Goal: Transaction & Acquisition: Register for event/course

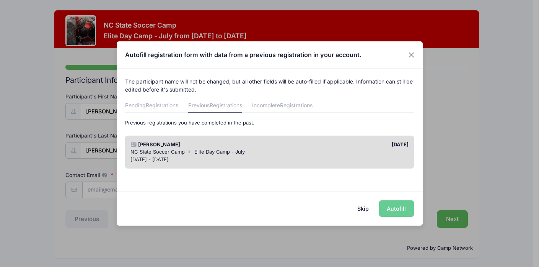
click at [240, 151] on span "Elite Day Camp - July" at bounding box center [219, 151] width 50 height 6
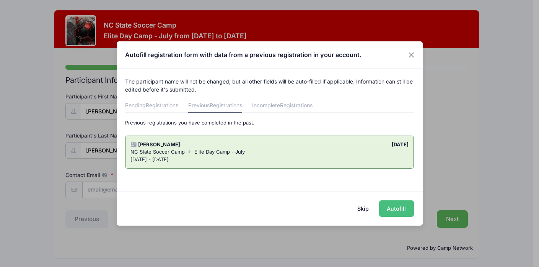
click at [394, 205] on button "Autofill" at bounding box center [396, 208] width 35 height 16
type input "[PERSON_NAME][EMAIL_ADDRESS][PERSON_NAME][DOMAIN_NAME]"
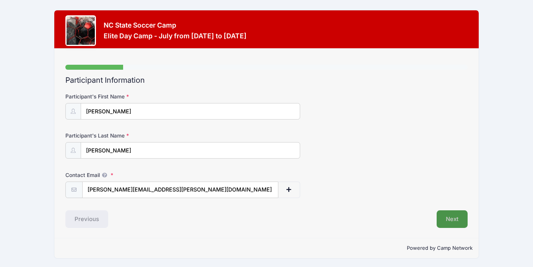
click at [446, 223] on button "Next" at bounding box center [452, 219] width 31 height 18
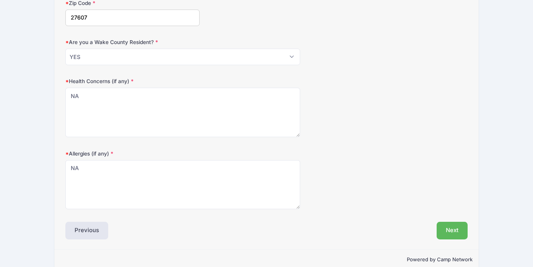
scroll to position [263, 0]
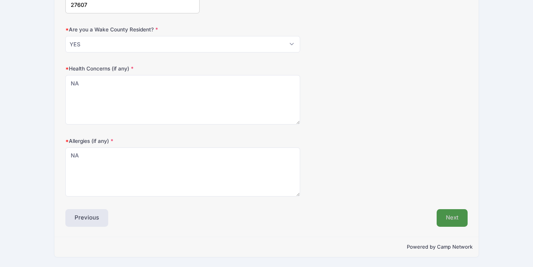
click at [451, 219] on button "Next" at bounding box center [452, 218] width 31 height 18
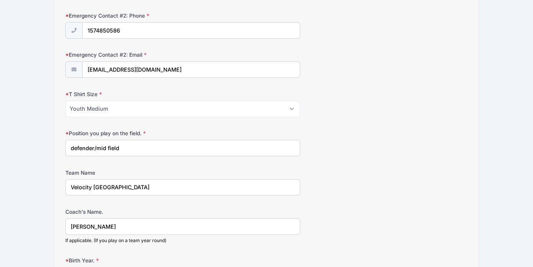
scroll to position [362, 0]
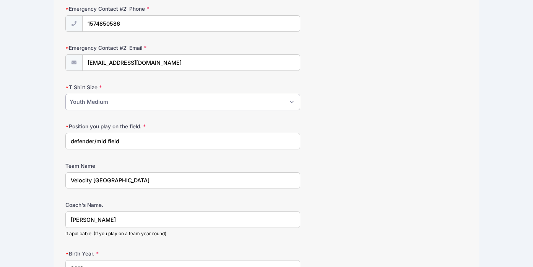
click at [261, 104] on select "Please Select Youth Small Youth Medium Youth Large Adult Small Adult Medium Adu…" at bounding box center [182, 102] width 234 height 16
select select "Adult Small"
click at [65, 94] on select "Please Select Youth Small Youth Medium Youth Large Adult Small Adult Medium Adu…" at bounding box center [182, 102] width 234 height 16
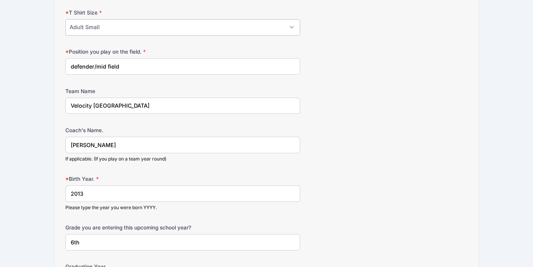
scroll to position [459, 0]
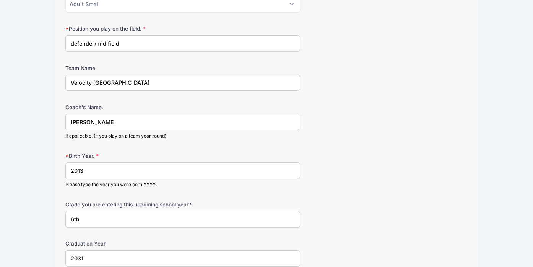
drag, startPoint x: 108, startPoint y: 121, endPoint x: 24, endPoint y: 104, distance: 85.1
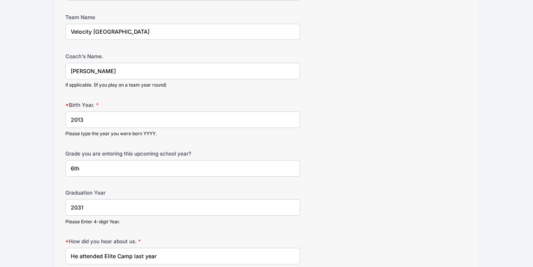
scroll to position [468, 0]
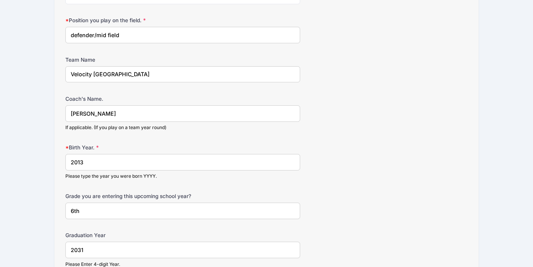
drag, startPoint x: 143, startPoint y: 78, endPoint x: 94, endPoint y: 72, distance: 50.1
click at [94, 72] on input "Velocity [GEOGRAPHIC_DATA]" at bounding box center [182, 74] width 234 height 16
click at [116, 114] on input "[PERSON_NAME]" at bounding box center [182, 113] width 234 height 16
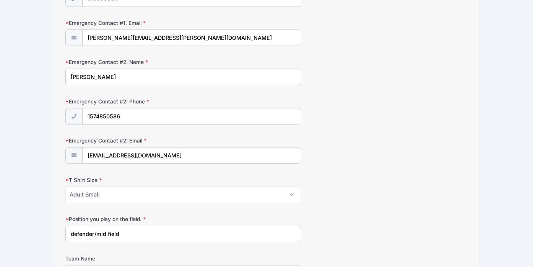
scroll to position [272, 0]
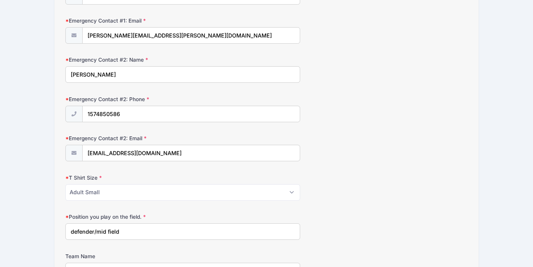
click at [42, 79] on div "NC State Soccer Camp Elite Day Camp - July from [DATE] to [DATE] Exit Step 3 /7…" at bounding box center [266, 150] width 510 height 845
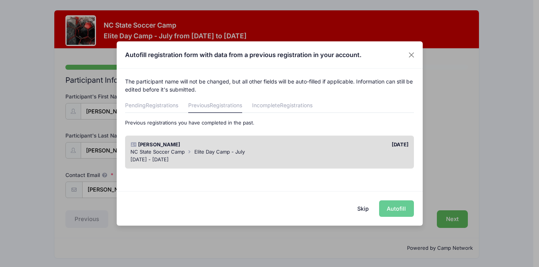
click at [336, 151] on div "NC State Soccer Camp Elite Day Camp - July" at bounding box center [269, 152] width 278 height 8
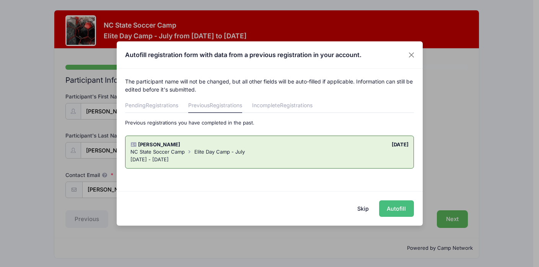
click at [402, 207] on button "Autofill" at bounding box center [396, 208] width 35 height 16
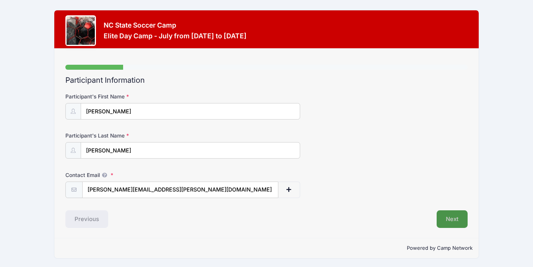
click at [446, 218] on button "Next" at bounding box center [452, 219] width 31 height 18
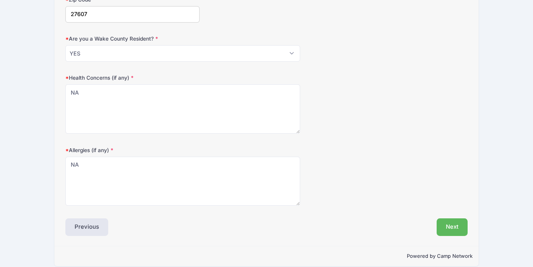
scroll to position [263, 0]
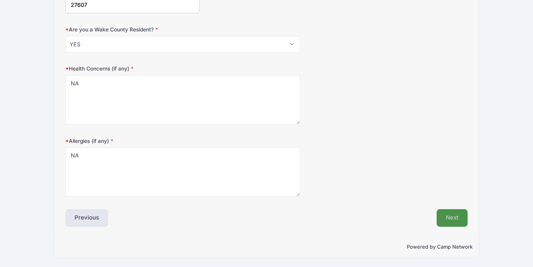
click at [448, 220] on button "Next" at bounding box center [452, 218] width 31 height 18
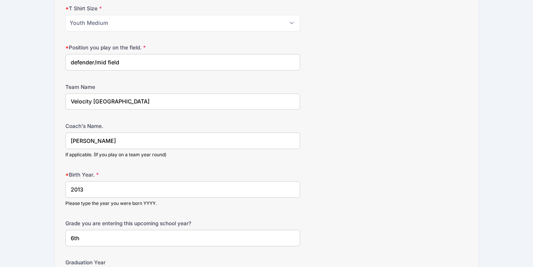
scroll to position [416, 0]
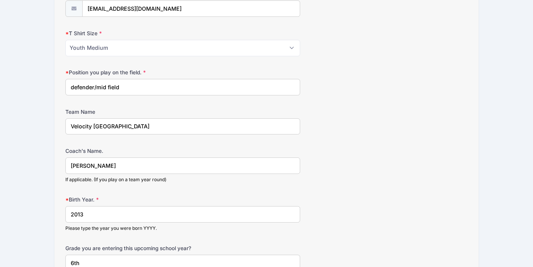
drag, startPoint x: 145, startPoint y: 129, endPoint x: 95, endPoint y: 126, distance: 49.8
click at [95, 126] on input "Velocity [GEOGRAPHIC_DATA]" at bounding box center [182, 126] width 234 height 16
click at [109, 164] on input "[PERSON_NAME]" at bounding box center [182, 165] width 234 height 16
drag, startPoint x: 109, startPoint y: 164, endPoint x: 58, endPoint y: 157, distance: 50.9
click at [58, 157] on div "Step 3 /7 Step 1 Step 2 Step 3 Step 4 Policies Extra Items Summary Participant …" at bounding box center [266, 16] width 425 height 766
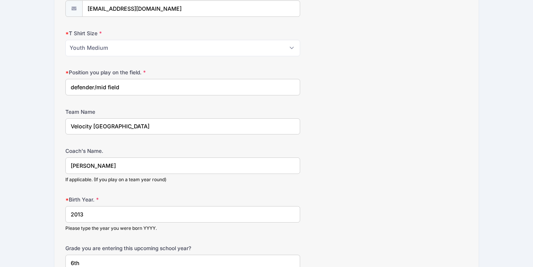
type input "Jana Sharadindu"
drag, startPoint x: 136, startPoint y: 126, endPoint x: 94, endPoint y: 125, distance: 42.5
click at [94, 125] on input "Velocity [GEOGRAPHIC_DATA]" at bounding box center [182, 126] width 234 height 16
type input "Velocity MLS Next 2013"
click at [88, 217] on input "2013" at bounding box center [182, 214] width 234 height 16
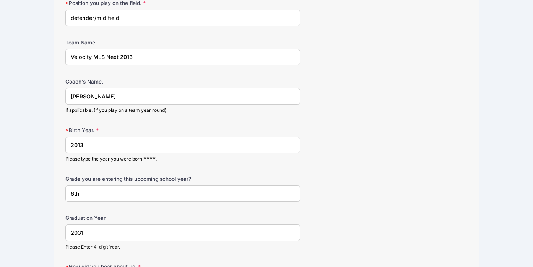
scroll to position [487, 0]
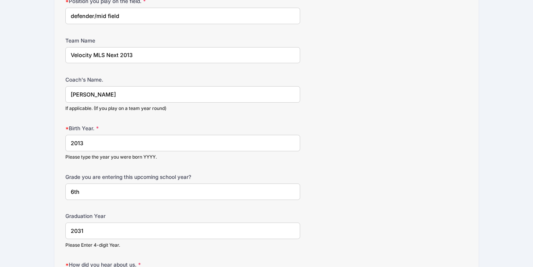
drag, startPoint x: 74, startPoint y: 192, endPoint x: 65, endPoint y: 191, distance: 8.8
click at [65, 191] on input "6th" at bounding box center [182, 191] width 234 height 16
type input "8th"
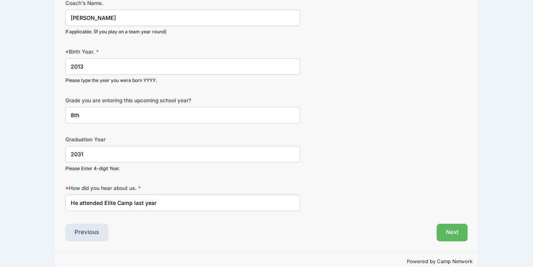
scroll to position [578, 0]
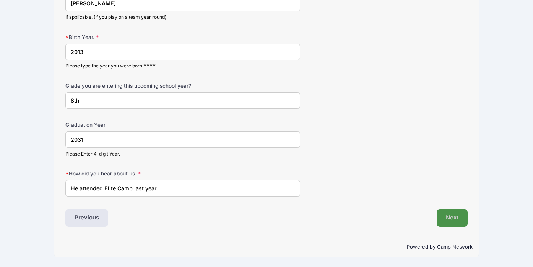
click at [456, 217] on button "Next" at bounding box center [452, 218] width 31 height 18
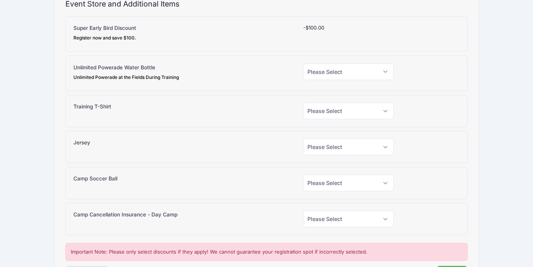
scroll to position [77, 0]
click at [335, 76] on select "Please Select Yes (+$15.00) No" at bounding box center [348, 71] width 91 height 16
click at [329, 112] on select "Please Select Yes (+$20.00) No" at bounding box center [348, 110] width 91 height 16
click at [306, 142] on select "Please Select Yes (+$30.00) No" at bounding box center [348, 146] width 91 height 16
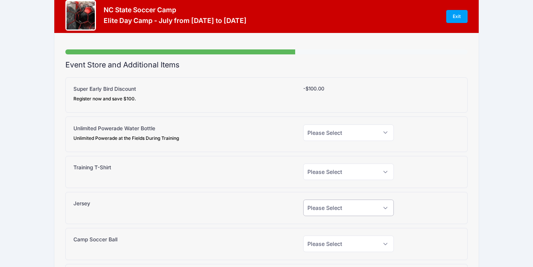
scroll to position [18, 0]
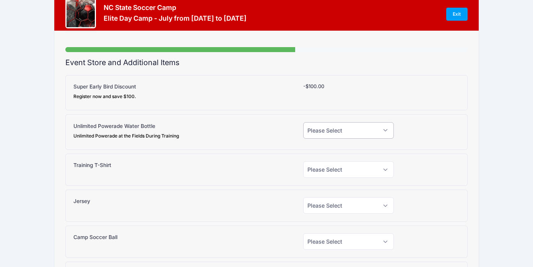
click at [331, 134] on select "Please Select Yes (+$15.00) No" at bounding box center [348, 130] width 91 height 16
select select "1"
click at [303, 122] on select "Please Select Yes (+$15.00) No" at bounding box center [348, 130] width 91 height 16
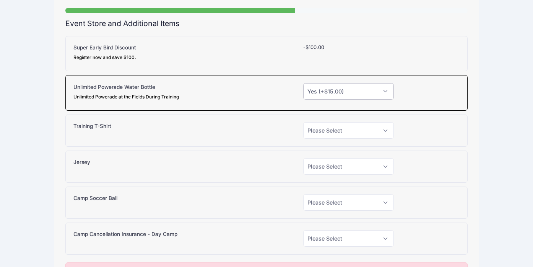
scroll to position [52, 0]
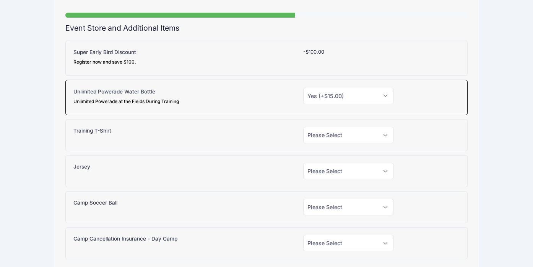
click at [312, 160] on div "Jersey Please Select Yes (+$30.00) No" at bounding box center [266, 171] width 402 height 32
click at [315, 173] on select "Please Select Yes (+$30.00) No" at bounding box center [348, 171] width 91 height 16
select select "1"
click at [303, 163] on select "Please Select Yes (+$30.00) No" at bounding box center [348, 171] width 91 height 16
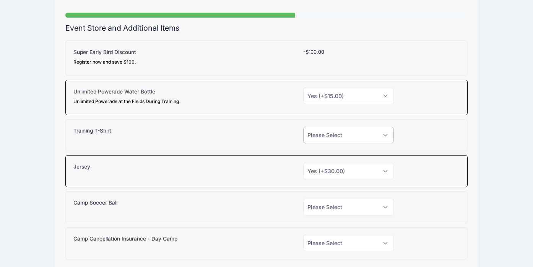
click at [313, 132] on select "Please Select Yes (+$20.00) No" at bounding box center [348, 135] width 91 height 16
select select "0"
click at [303, 127] on select "Please Select Yes (+$20.00) No" at bounding box center [348, 135] width 91 height 16
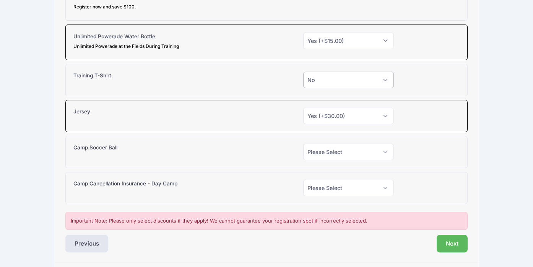
scroll to position [112, 0]
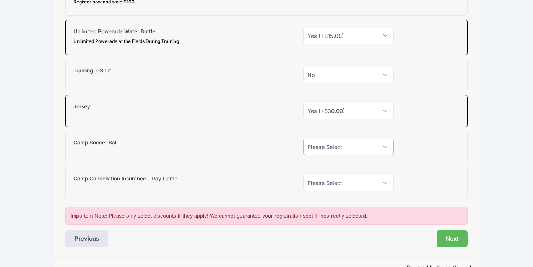
click at [314, 145] on select "Please Select Yes (+$38.00) No" at bounding box center [348, 146] width 91 height 16
select select "0"
click at [303, 138] on select "Please Select Yes (+$38.00) No" at bounding box center [348, 146] width 91 height 16
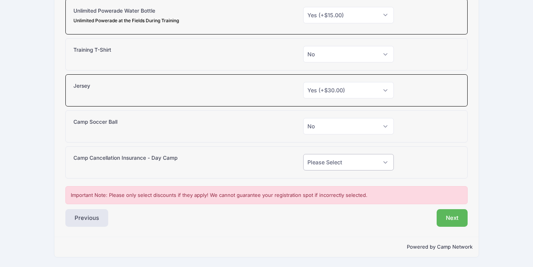
click at [313, 158] on select "Please Select Yes (+$95.00) No" at bounding box center [348, 162] width 91 height 16
select select "0"
click at [303, 154] on select "Please Select Yes (+$95.00) No" at bounding box center [348, 162] width 91 height 16
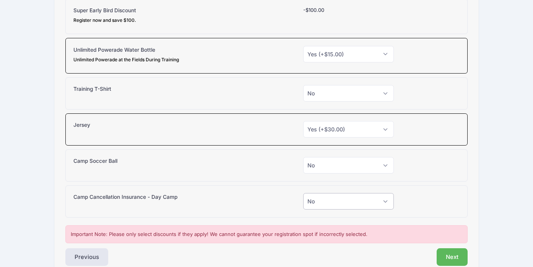
scroll to position [102, 0]
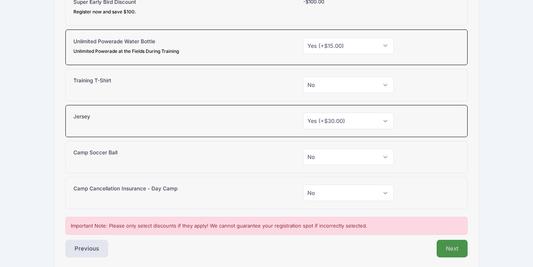
click at [449, 241] on button "Next" at bounding box center [452, 248] width 31 height 18
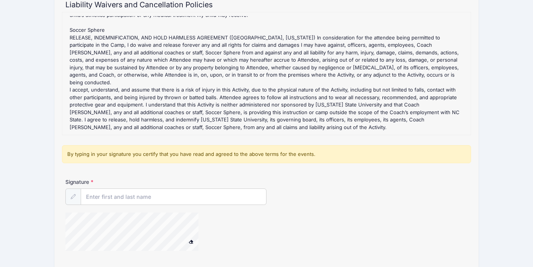
scroll to position [114, 0]
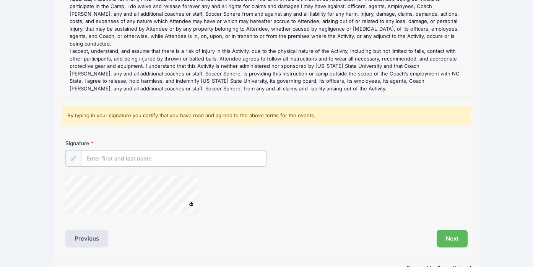
click at [254, 156] on input "Signature" at bounding box center [173, 158] width 185 height 16
click at [454, 241] on button "Next" at bounding box center [452, 238] width 31 height 18
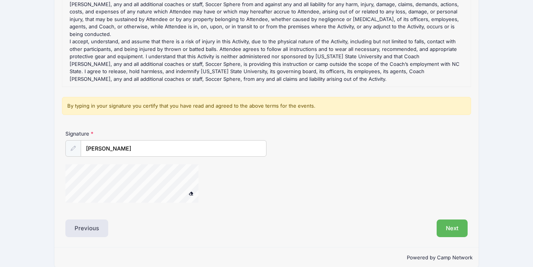
scroll to position [134, 0]
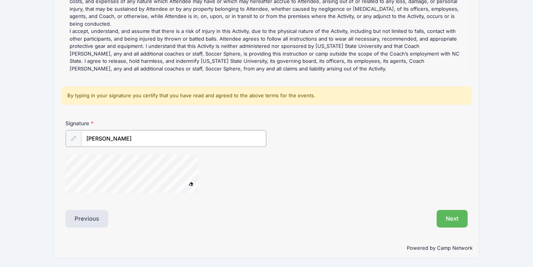
click at [132, 136] on input "Alison Motsinger-Reif" at bounding box center [173, 138] width 185 height 16
type input "Alison MotsingerReif"
click at [245, 174] on div at bounding box center [199, 174] width 268 height 41
click at [437, 211] on button "Next" at bounding box center [452, 218] width 31 height 18
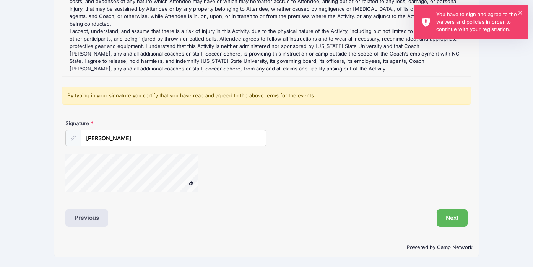
click at [461, 21] on div "You have to sign and agree to the waivers and policies in order to continue wit…" at bounding box center [479, 22] width 86 height 23
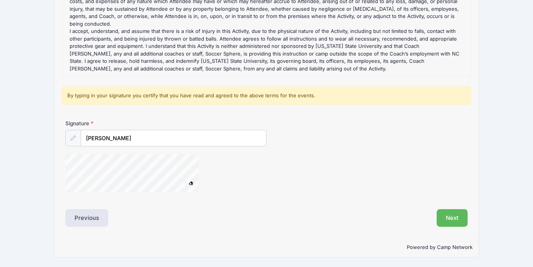
click at [287, 94] on div "By typing in your signature you certify that you have read and agreed to the ab…" at bounding box center [267, 95] width 410 height 18
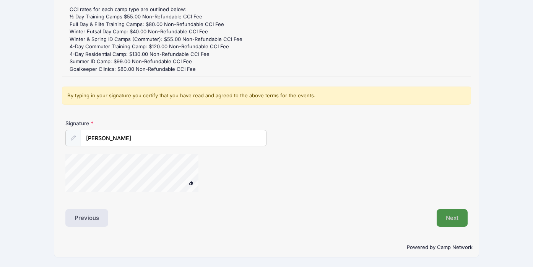
click at [452, 220] on button "Next" at bounding box center [452, 218] width 31 height 18
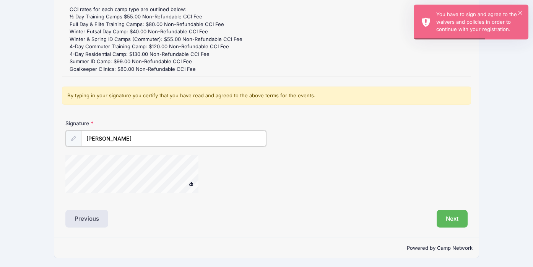
click at [231, 143] on input "Alison MotsingerReif" at bounding box center [173, 138] width 185 height 16
click at [114, 195] on div "Signature Alison MotsingerReif" at bounding box center [267, 159] width 410 height 80
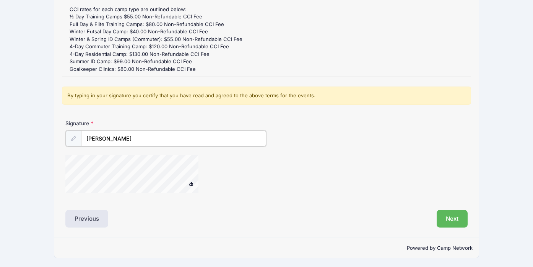
click at [131, 199] on div "Signature Alison MotsingerReif" at bounding box center [267, 159] width 410 height 80
click at [446, 215] on button "Next" at bounding box center [452, 218] width 31 height 18
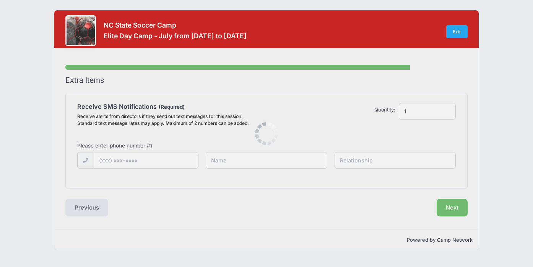
scroll to position [0, 0]
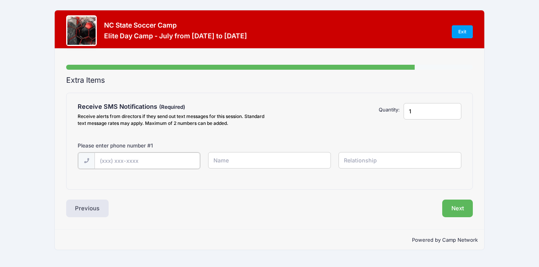
click at [153, 160] on input "text" at bounding box center [147, 160] width 106 height 16
type input "(919) 395-6752"
click at [243, 152] on input "text" at bounding box center [269, 160] width 123 height 16
type input "Alison Motsinger-Reif"
click at [369, 164] on input "text" at bounding box center [400, 160] width 123 height 16
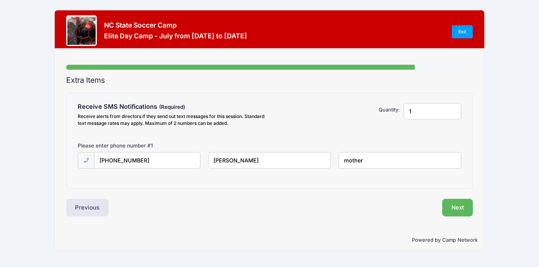
type input "mother"
click at [416, 113] on input "1" at bounding box center [433, 111] width 58 height 16
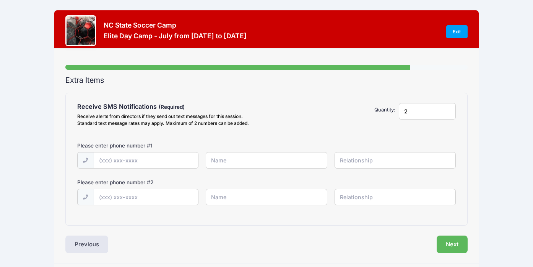
type input "2"
click at [161, 156] on input "text" at bounding box center [146, 160] width 104 height 16
type input "(919) 395-6752"
click at [227, 160] on input "text" at bounding box center [266, 160] width 121 height 16
type input "Alison MotsingerReif"
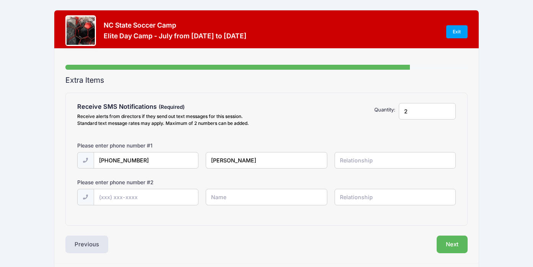
click at [357, 158] on input "text" at bounding box center [395, 160] width 121 height 16
type input "mother"
click at [161, 193] on input "text" at bounding box center [146, 197] width 104 height 16
type input "(919) 358-5611"
click at [240, 197] on input "text" at bounding box center [266, 197] width 121 height 16
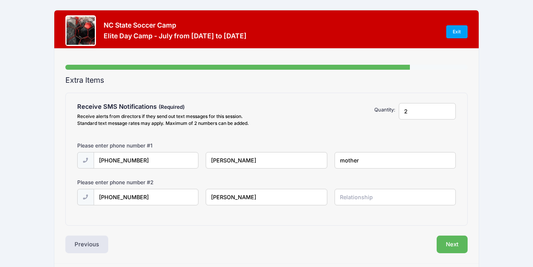
type input "[PERSON_NAME]"
click at [365, 202] on input "text" at bounding box center [395, 197] width 121 height 16
type input "father"
click at [456, 243] on button "Next" at bounding box center [452, 244] width 31 height 18
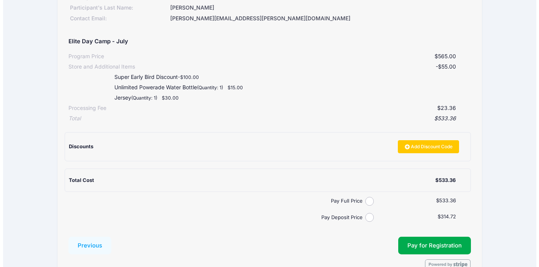
scroll to position [145, 0]
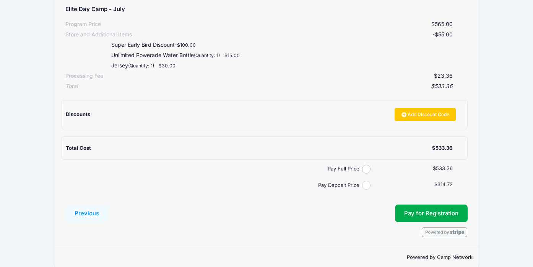
click at [364, 183] on input "Pay Deposit Price" at bounding box center [366, 185] width 9 height 9
radio input "true"
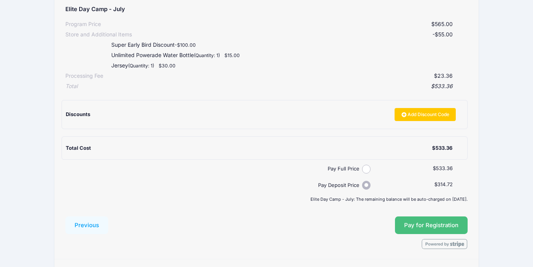
click at [398, 222] on button "Pay for Registration" at bounding box center [431, 225] width 73 height 18
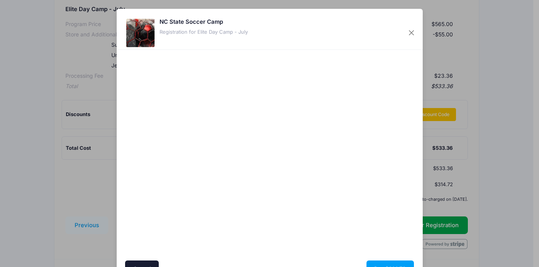
scroll to position [42, 0]
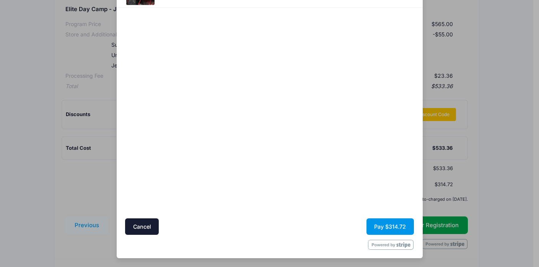
click at [375, 223] on button "Pay $314.72" at bounding box center [389, 226] width 47 height 16
